Goal: Information Seeking & Learning: Learn about a topic

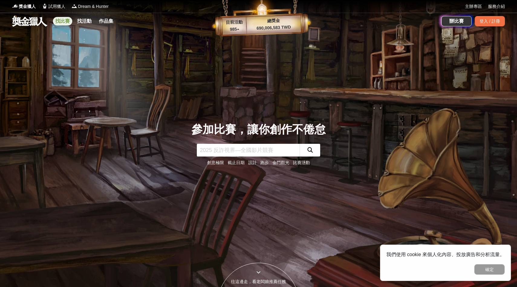
click at [66, 18] on link "找比賽" at bounding box center [62, 21] width 19 height 8
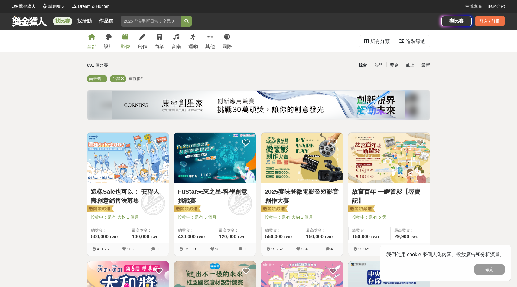
click at [126, 39] on icon at bounding box center [125, 37] width 6 height 6
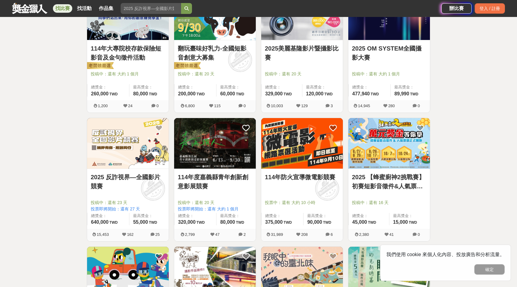
scroll to position [284, 0]
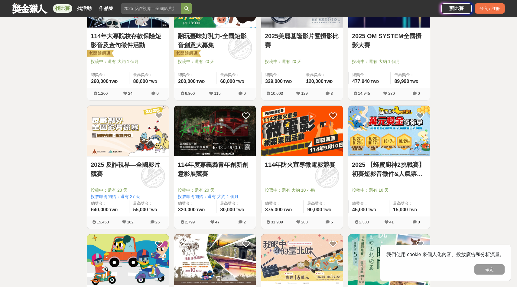
click at [393, 140] on img at bounding box center [389, 131] width 82 height 51
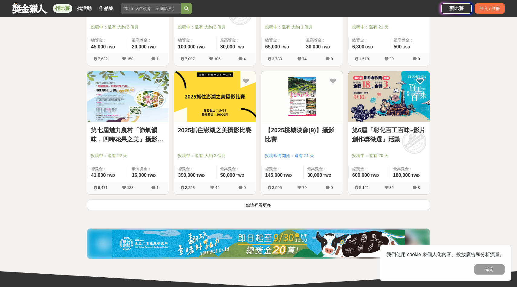
scroll to position [707, 0]
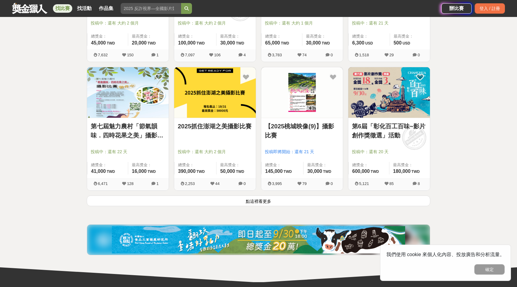
click at [272, 165] on button "點這裡看更多" at bounding box center [259, 200] width 344 height 11
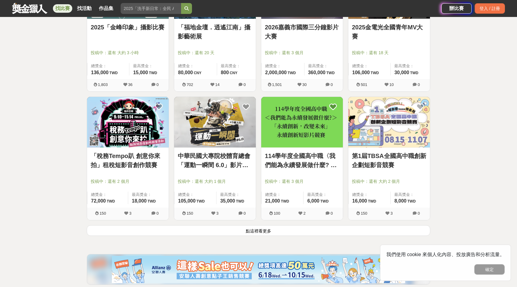
scroll to position [1450, 0]
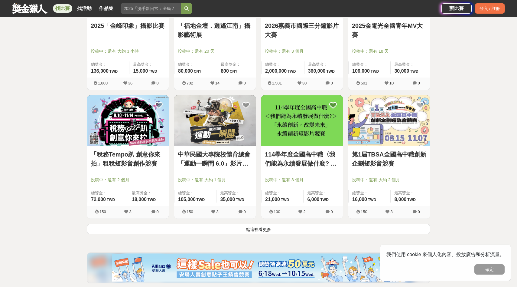
click at [275, 165] on button "點這裡看更多" at bounding box center [259, 229] width 344 height 11
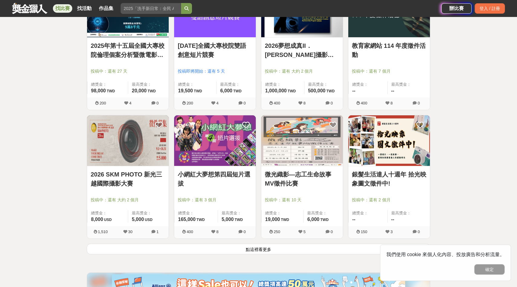
scroll to position [2210, 0]
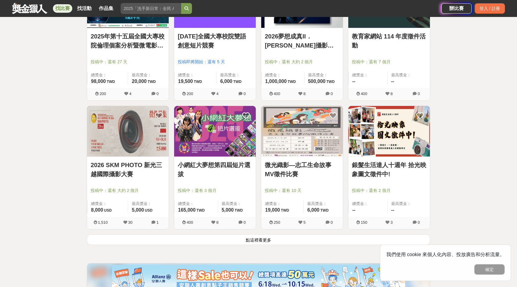
click at [255, 165] on button "點這裡看更多" at bounding box center [259, 239] width 344 height 11
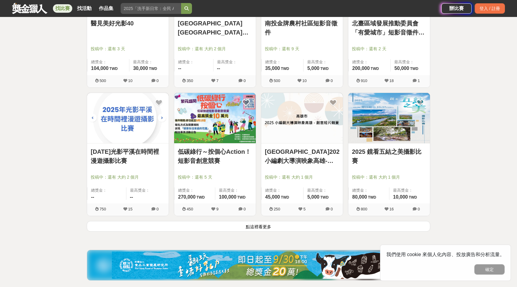
scroll to position [2998, 0]
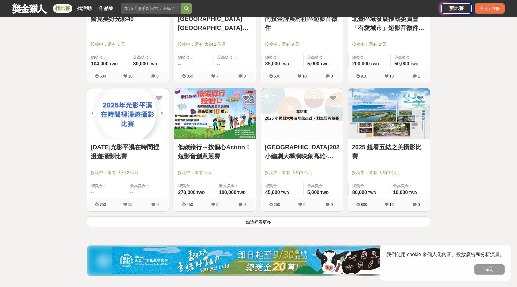
click at [314, 165] on button "點這裡看更多" at bounding box center [259, 221] width 344 height 11
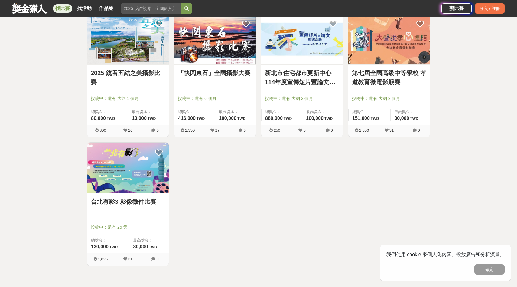
scroll to position [3201, 0]
click at [403, 165] on button "確定" at bounding box center [490, 269] width 30 height 10
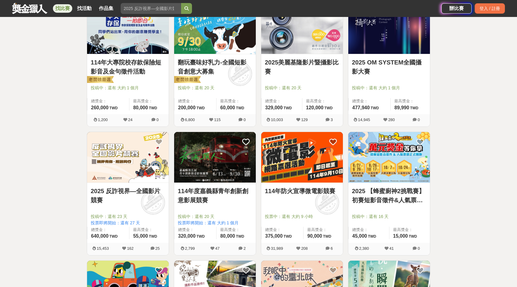
scroll to position [0, 0]
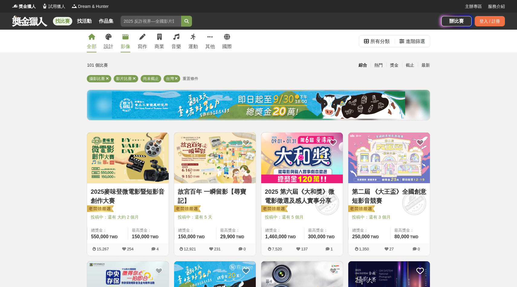
click at [91, 34] on icon at bounding box center [91, 37] width 7 height 6
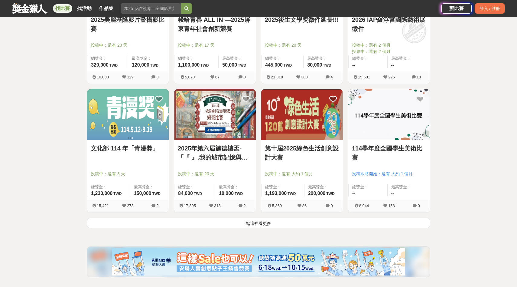
scroll to position [686, 0]
click at [248, 165] on button "點這裡看更多" at bounding box center [259, 222] width 344 height 11
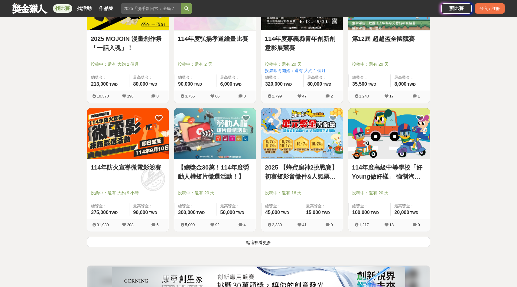
scroll to position [1472, 0]
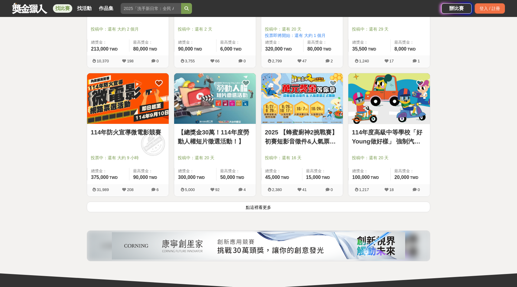
click at [264, 165] on button "點這裡看更多" at bounding box center [259, 206] width 344 height 11
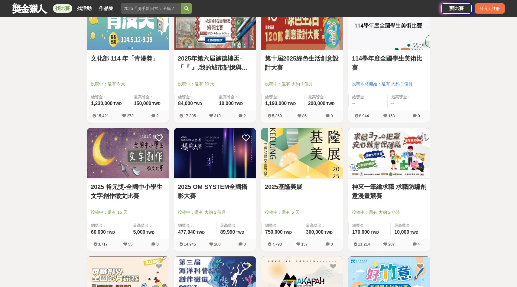
scroll to position [331, 0]
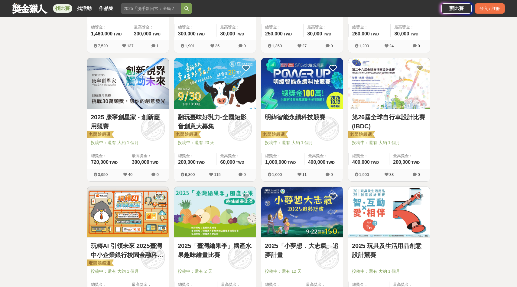
click at [164, 14] on div "找比賽 找活動 作品集 青少年 青年 徵文 截止日期 金門觀光 美術創作素養" at bounding box center [227, 8] width 430 height 17
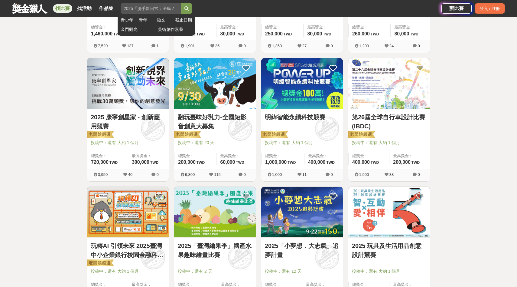
click at [163, 10] on input "search" at bounding box center [151, 8] width 60 height 11
click at [181, 3] on button "submit" at bounding box center [186, 8] width 11 height 11
click at [185, 7] on icon "submit" at bounding box center [187, 8] width 4 height 4
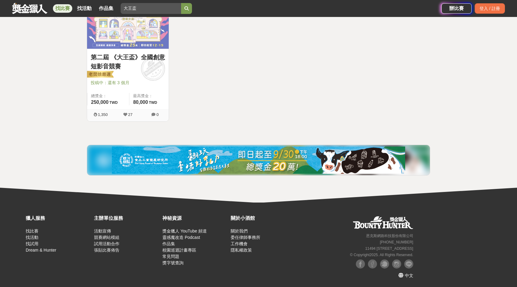
click at [143, 35] on img at bounding box center [128, 23] width 82 height 51
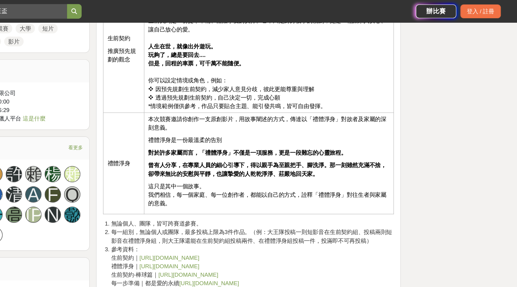
scroll to position [553, 0]
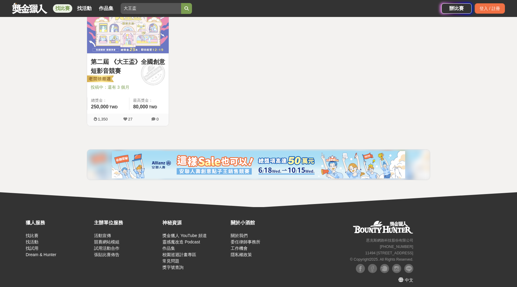
scroll to position [134, 0]
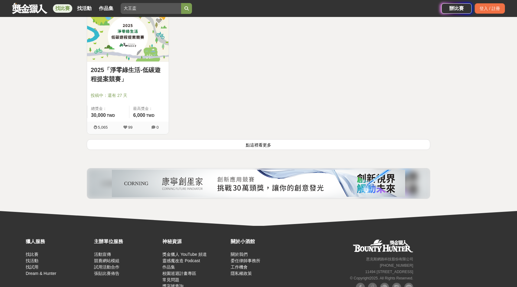
scroll to position [892, 0]
click at [266, 142] on button "點這裡看更多" at bounding box center [259, 144] width 344 height 11
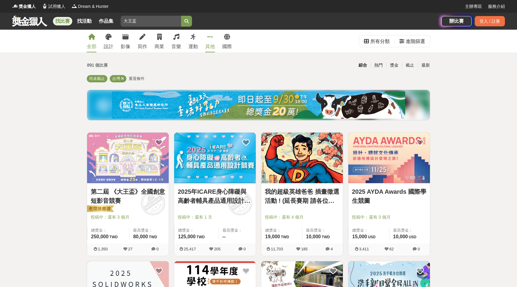
click at [211, 40] on link "其他" at bounding box center [210, 41] width 10 height 23
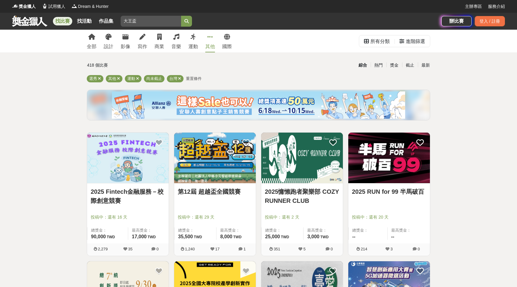
click at [131, 43] on div "全部 設計 影像 寫作 商業 音樂 運動 其他 國際" at bounding box center [159, 41] width 152 height 23
click at [127, 41] on link "影像" at bounding box center [126, 41] width 10 height 23
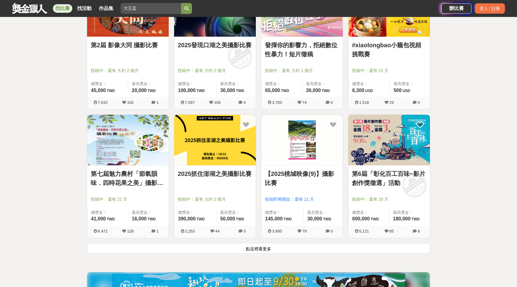
scroll to position [743, 0]
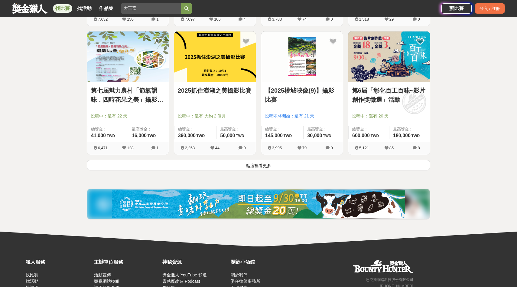
click at [298, 162] on button "點這裡看更多" at bounding box center [259, 165] width 344 height 11
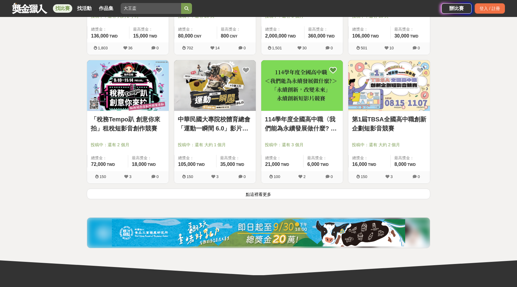
scroll to position [1487, 0]
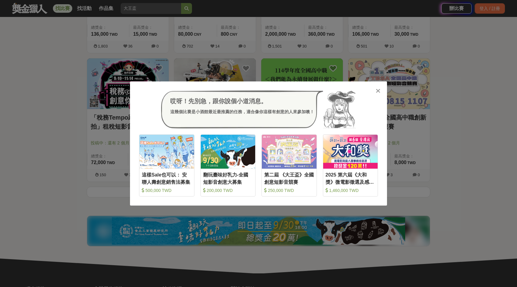
click at [376, 90] on icon at bounding box center [378, 91] width 5 height 6
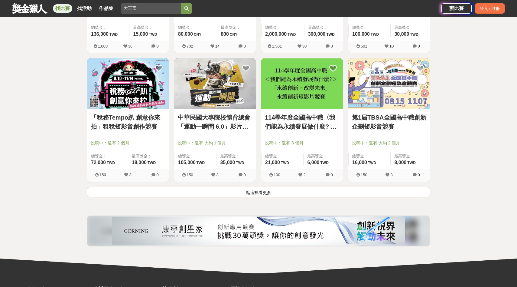
click at [303, 165] on button "點這裡看更多" at bounding box center [259, 192] width 344 height 11
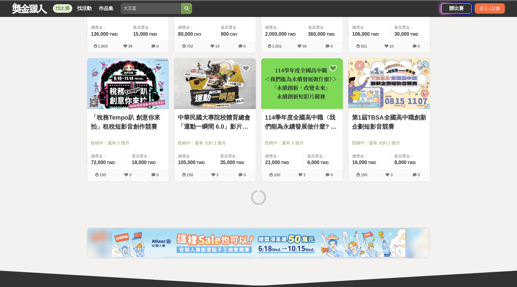
click at [303, 165] on div at bounding box center [258, 198] width 348 height 23
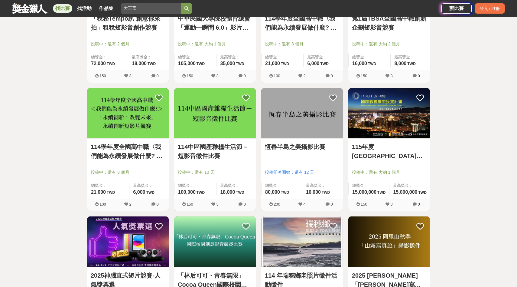
scroll to position [1587, 0]
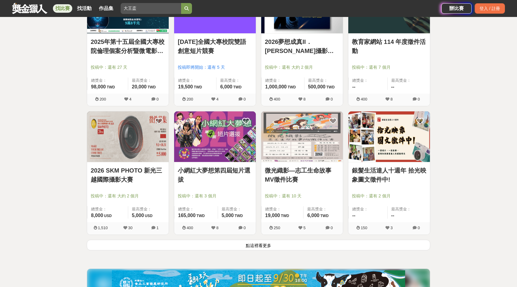
scroll to position [2205, 0]
click at [162, 165] on button "點這裡看更多" at bounding box center [259, 244] width 344 height 11
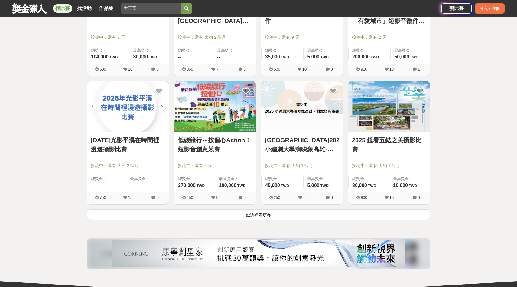
scroll to position [3006, 0]
click at [195, 165] on button "點這裡看更多" at bounding box center [259, 214] width 344 height 11
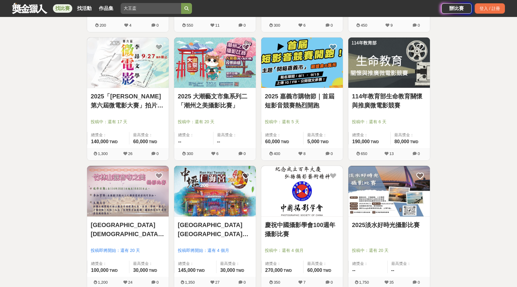
scroll to position [2664, 0]
click at [293, 91] on div "2025 嘉義市購物節｜首屆短影音競賽熱烈開跑 投稿中：還有 5 天 總獎金： 60,000 60,000 TWD 最高獎金： 5,000 TWD" at bounding box center [302, 118] width 82 height 60
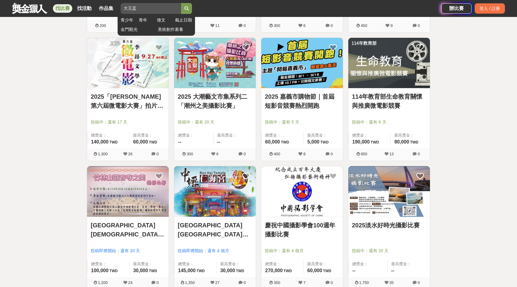
click at [148, 9] on input "大王盃" at bounding box center [151, 8] width 60 height 11
type input "大"
type input "杏"
type input "性暴力"
click at [181, 3] on button "submit" at bounding box center [186, 8] width 11 height 11
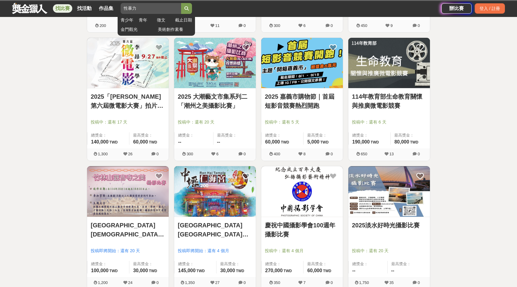
scroll to position [134, 0]
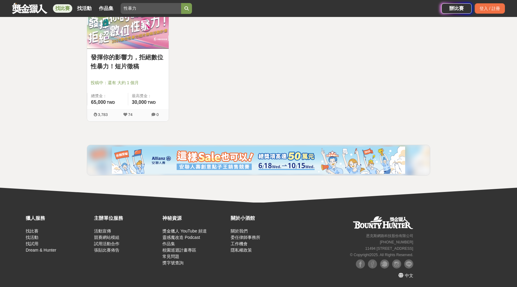
click at [139, 47] on img at bounding box center [128, 23] width 82 height 51
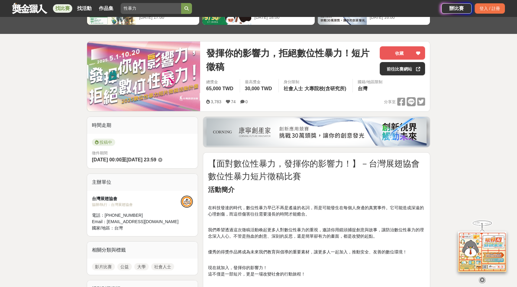
scroll to position [40, 0]
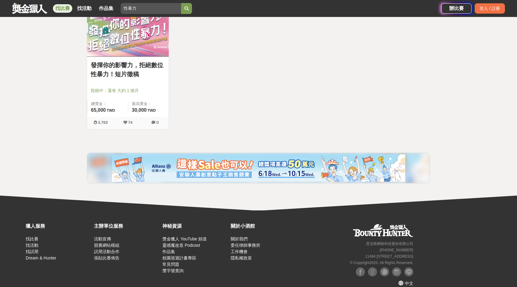
scroll to position [134, 0]
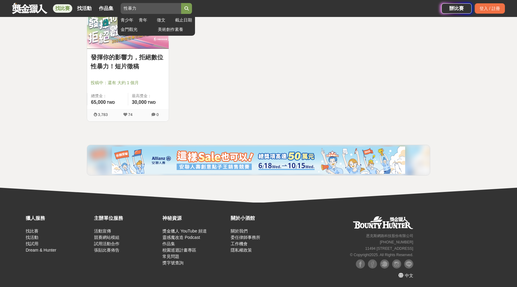
click at [142, 10] on input "性暴力" at bounding box center [151, 8] width 60 height 11
click at [177, 10] on input "性暴力" at bounding box center [151, 8] width 60 height 11
click at [175, 8] on input "性暴力" at bounding box center [151, 8] width 60 height 11
type input "嘉義"
click at [181, 3] on button "submit" at bounding box center [186, 8] width 11 height 11
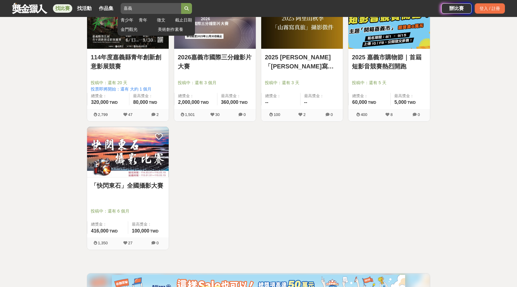
click at [191, 8] on button "submit" at bounding box center [186, 8] width 11 height 11
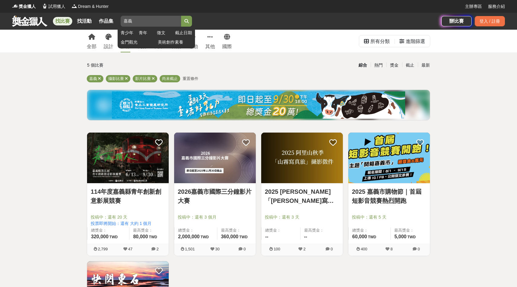
click at [175, 23] on input "嘉義" at bounding box center [151, 21] width 60 height 11
click at [176, 21] on input "嘉義" at bounding box center [151, 21] width 60 height 11
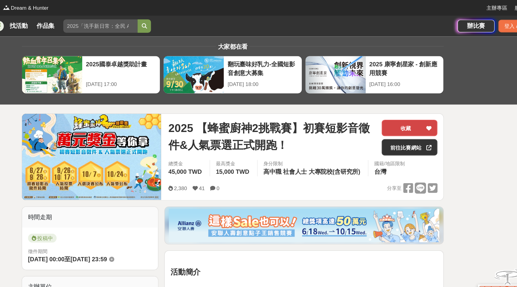
click at [398, 104] on button "收藏" at bounding box center [402, 103] width 45 height 13
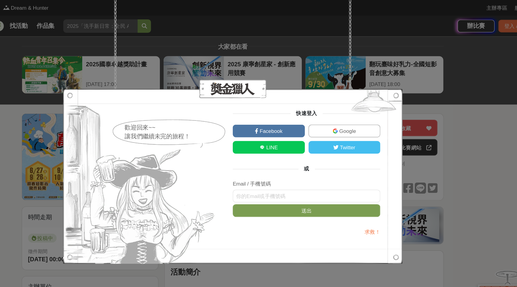
click at [423, 76] on div "歡迎回來~~ 讓我們繼續未完的旅程！ 快速登入 Facebook Google LINE Twitter 或 Email / 手機號碼 送出 求救！" at bounding box center [258, 143] width 517 height 287
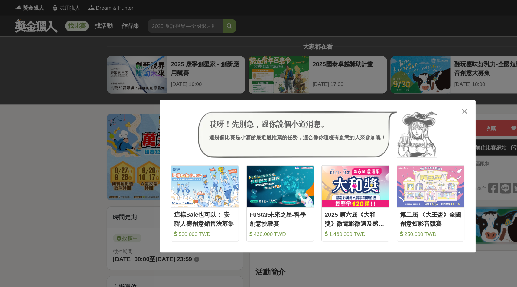
click at [379, 91] on icon at bounding box center [378, 91] width 5 height 6
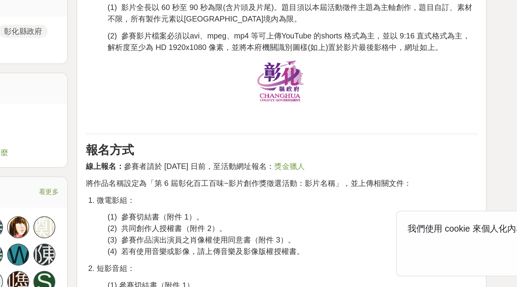
scroll to position [477, 0]
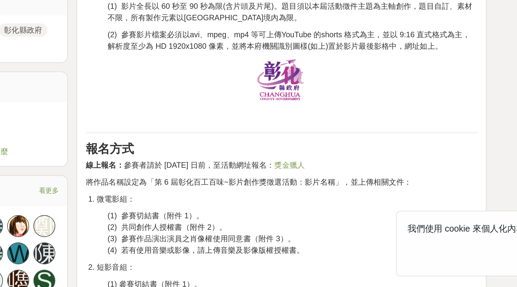
click at [314, 174] on img at bounding box center [316, 172] width 27 height 25
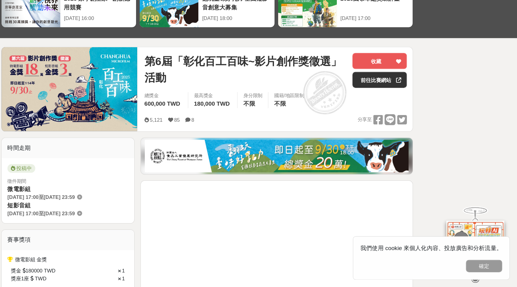
scroll to position [19, 0]
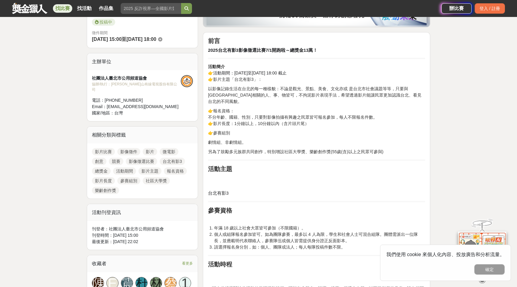
scroll to position [170, 0]
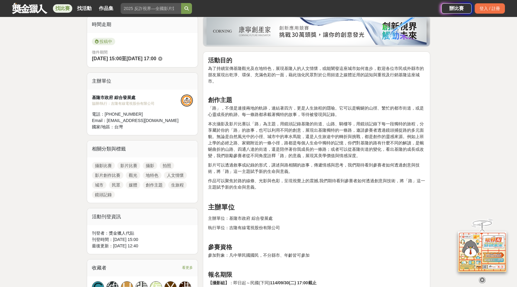
scroll to position [156, 0]
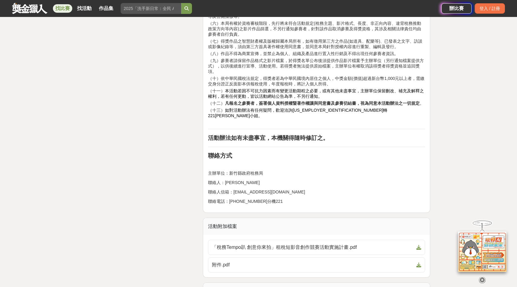
scroll to position [935, 0]
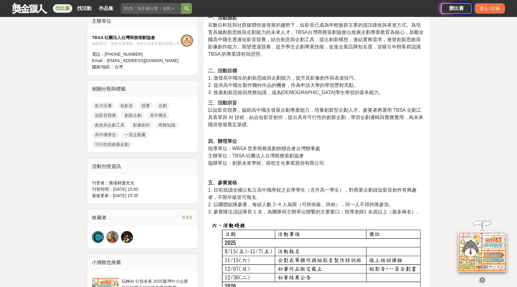
scroll to position [213, 0]
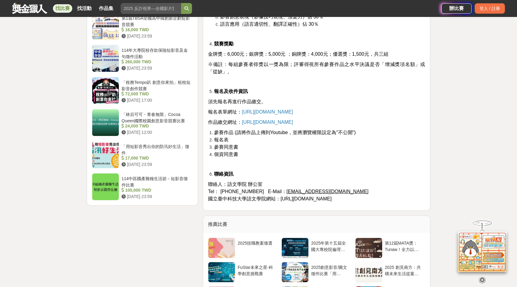
scroll to position [668, 0]
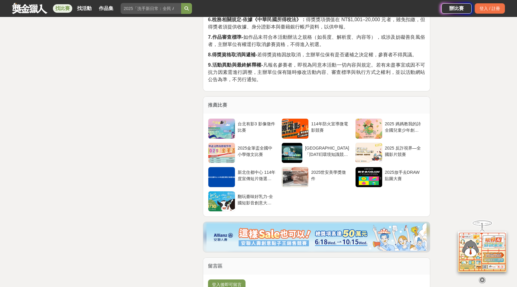
scroll to position [942, 0]
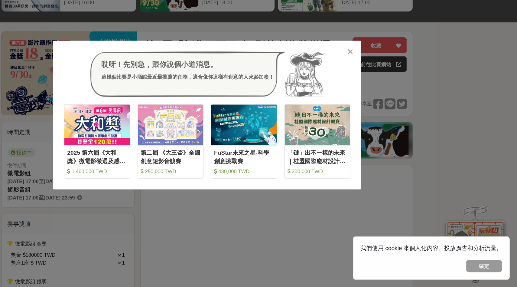
click at [378, 96] on div "哎呀！先別急，跟你說個小道消息。 這幾個比賽是小酒館最近最推薦的任務，適合像你這樣有創意的人來參加噢！" at bounding box center [258, 109] width 239 height 38
click at [376, 90] on icon at bounding box center [378, 91] width 5 height 6
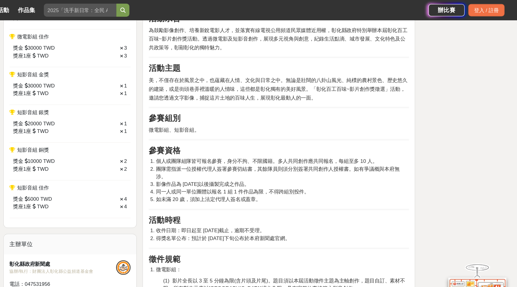
scroll to position [332, 0]
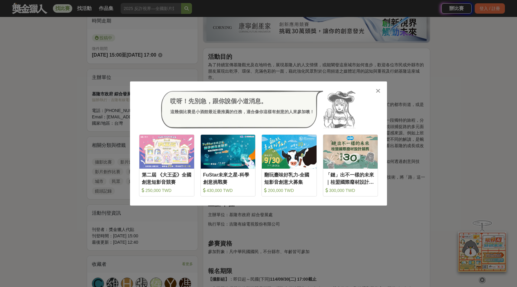
click at [377, 94] on div "哎呀！先別急，跟你說個小道消息。 這幾個比賽是小酒館最近最推薦的任務，適合像你這樣有創意的人來參加噢！" at bounding box center [258, 109] width 239 height 38
click at [378, 83] on div "哎呀！先別急，跟你說個小道消息。 這幾個比賽是小酒館最近最推薦的任務，適合像你這樣有創意的人來參加噢！ 收藏 第二屆 《大王盃》全國創意短影音競賽 250,0…" at bounding box center [258, 143] width 257 height 124
click at [379, 87] on div "哎呀！先別急，跟你說個小道消息。 這幾個比賽是小酒館最近最推薦的任務，適合像你這樣有創意的人來參加噢！ 收藏 第二屆 《大王盃》全國創意短影音競賽 250,0…" at bounding box center [258, 143] width 257 height 124
click at [379, 91] on icon at bounding box center [378, 91] width 5 height 6
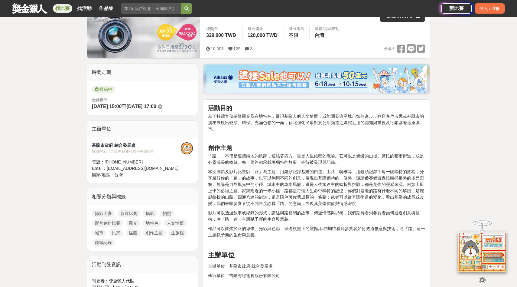
scroll to position [103, 0]
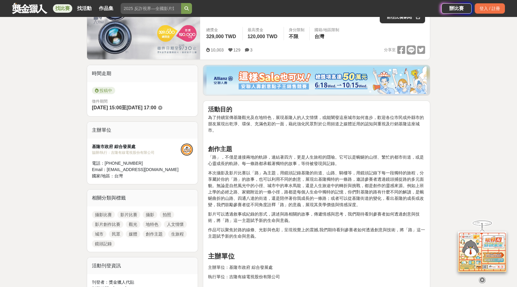
click at [283, 20] on div "2025美麗基隆影片暨攝影比賽" at bounding box center [290, 8] width 169 height 29
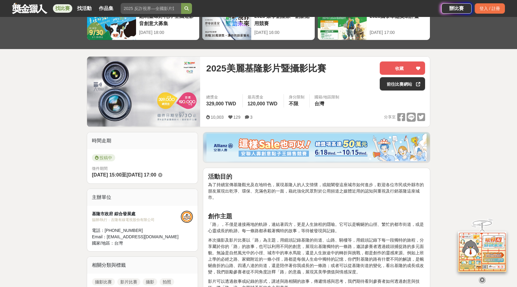
scroll to position [37, 0]
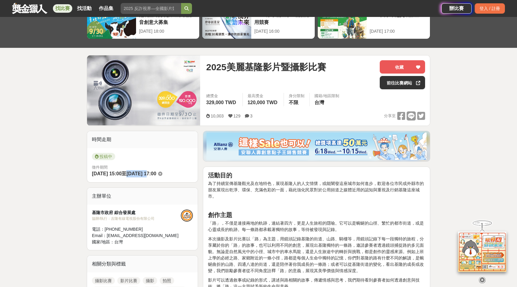
drag, startPoint x: 138, startPoint y: 175, endPoint x: 156, endPoint y: 172, distance: 18.7
click at [156, 172] on span "[DATE] 17:00" at bounding box center [141, 173] width 30 height 5
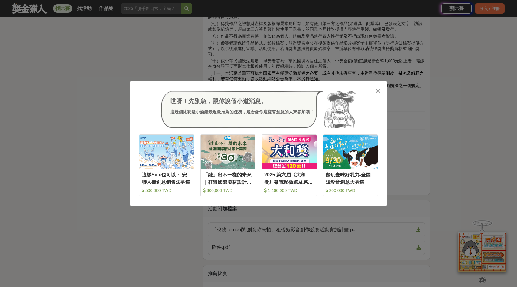
click at [378, 90] on icon at bounding box center [378, 91] width 5 height 6
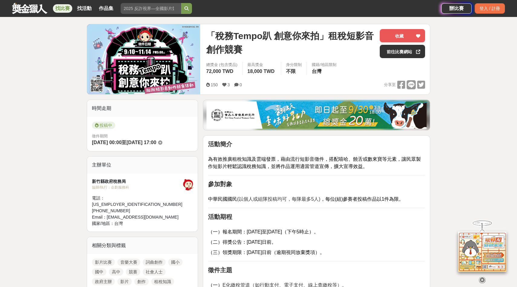
scroll to position [62, 0]
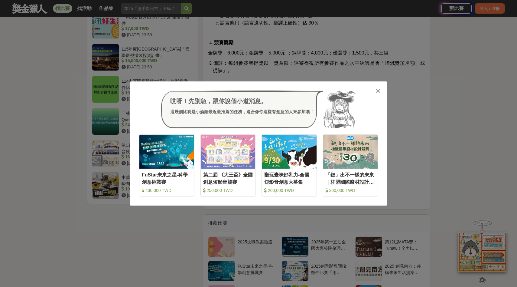
click at [378, 89] on icon at bounding box center [378, 91] width 5 height 6
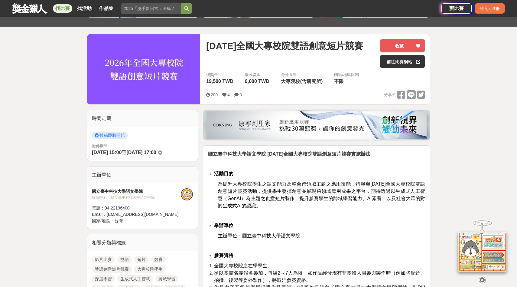
scroll to position [58, 0]
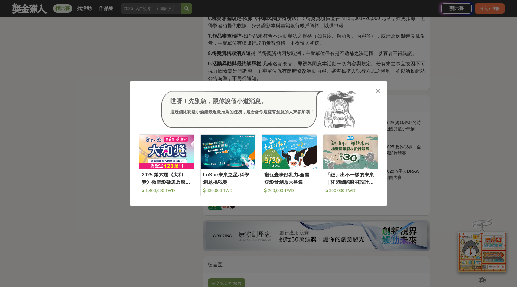
click at [376, 94] on div "哎呀！先別急，跟你說個小道消息。 這幾個比賽是小酒館最近最推薦的任務，適合像你這樣有創意的人來參加噢！" at bounding box center [258, 109] width 239 height 38
click at [376, 93] on icon at bounding box center [378, 91] width 5 height 6
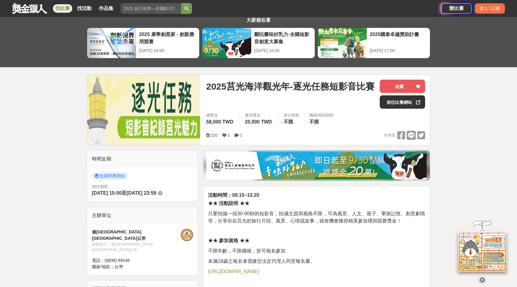
scroll to position [16, 0]
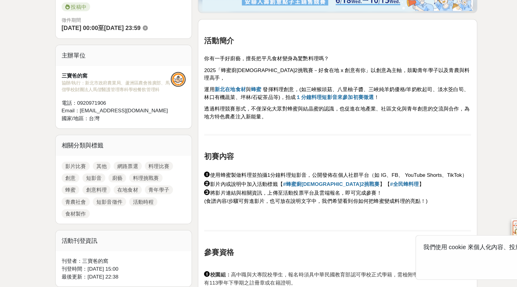
scroll to position [143, 0]
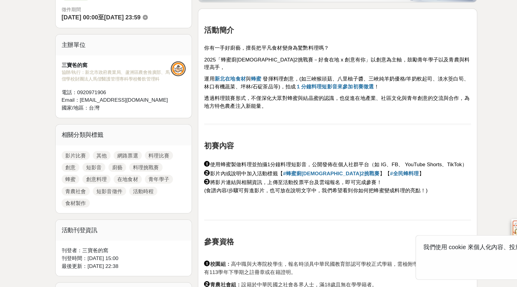
click at [308, 168] on h2 "初賽內容" at bounding box center [316, 171] width 217 height 7
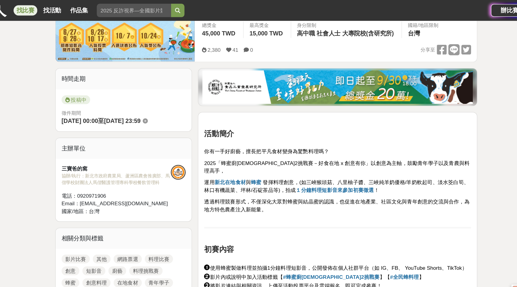
scroll to position [111, 0]
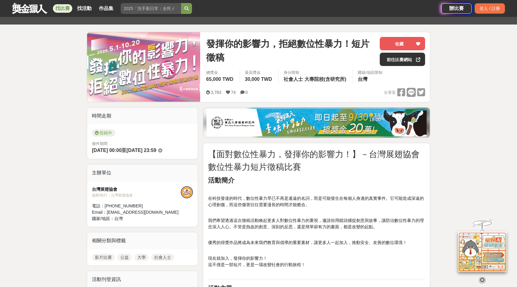
scroll to position [53, 0]
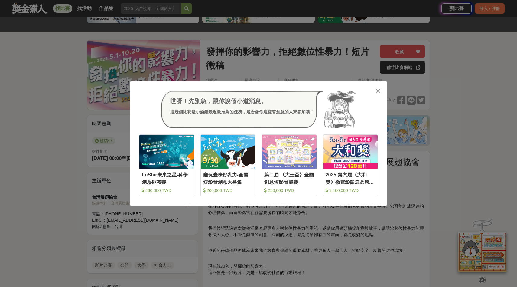
click at [378, 91] on icon at bounding box center [378, 91] width 5 height 6
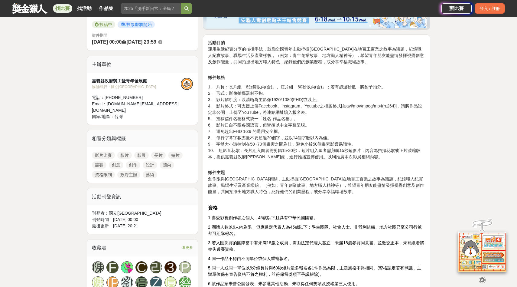
scroll to position [186, 0]
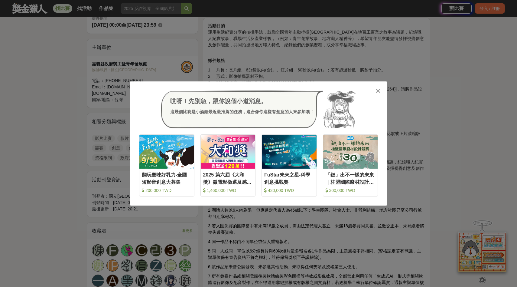
click at [375, 91] on div "哎呀！先別急，跟你說個小道消息。 這幾個比賽是小酒館最近最推薦的任務，適合像你這樣有創意的人來參加噢！" at bounding box center [258, 109] width 239 height 38
click at [378, 90] on icon at bounding box center [378, 91] width 5 height 6
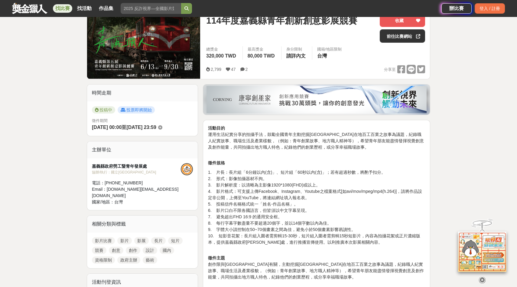
scroll to position [0, 0]
